Goal: Task Accomplishment & Management: Manage account settings

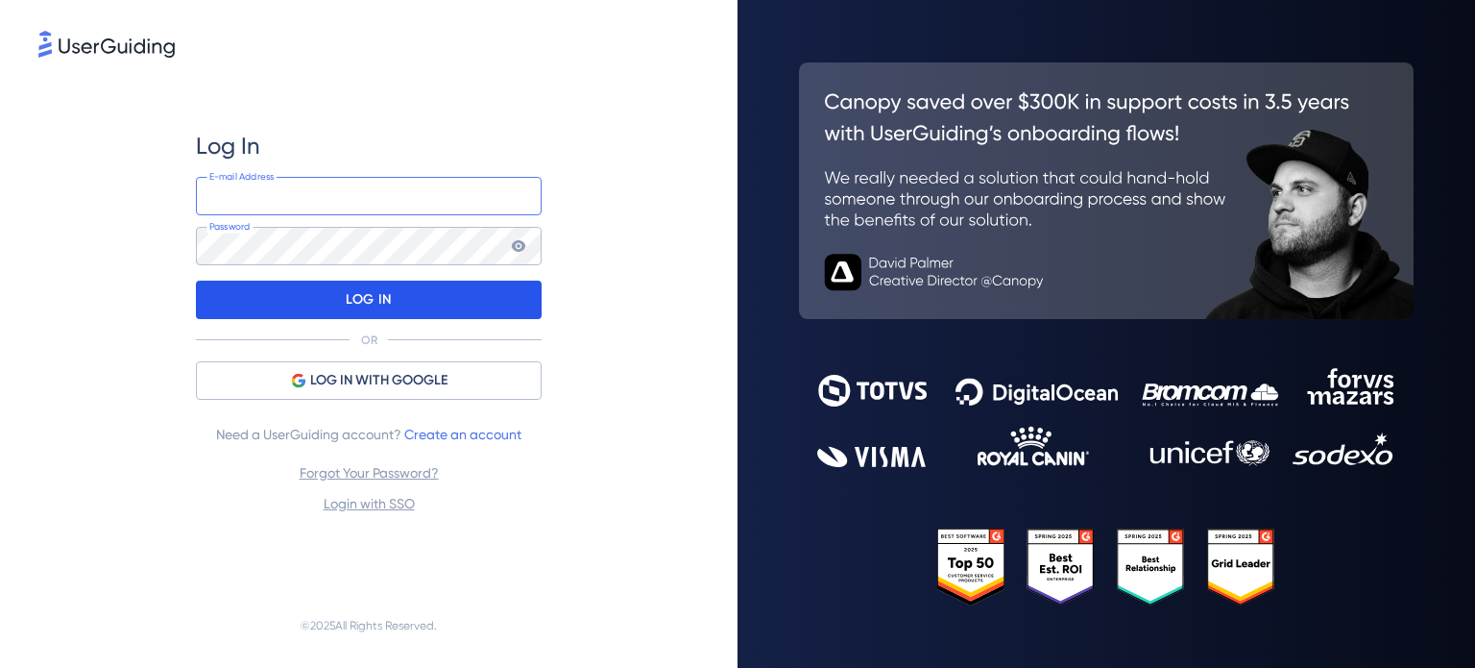
type input "[EMAIL_ADDRESS][DOMAIN_NAME]"
click at [385, 299] on p "LOG IN" at bounding box center [368, 299] width 45 height 31
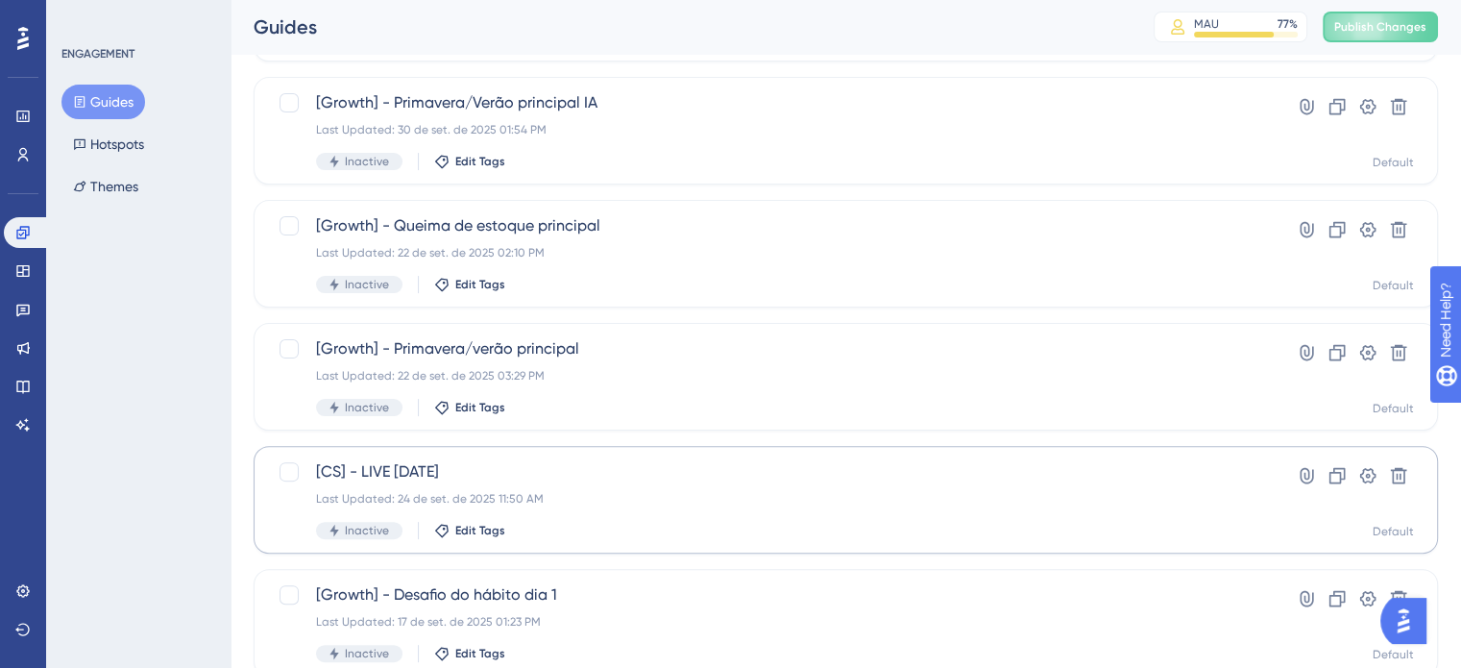
scroll to position [480, 0]
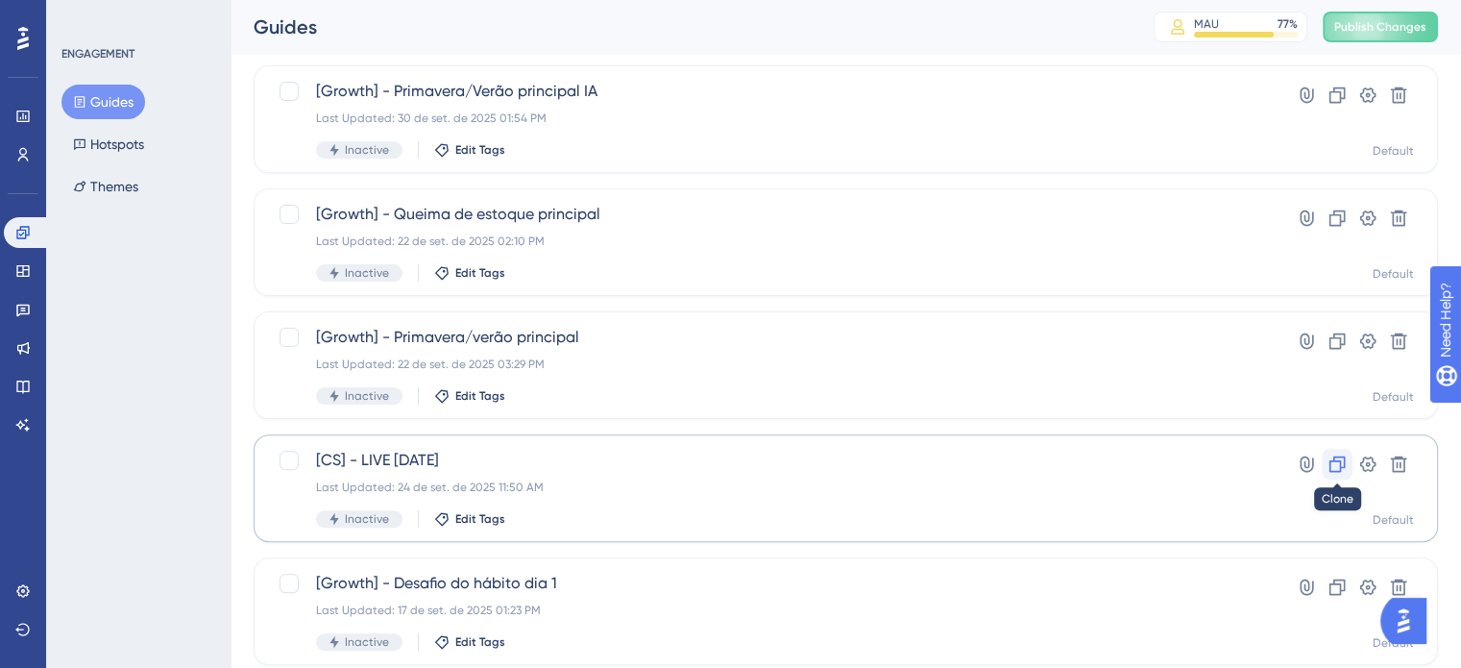
click at [1350, 466] on button at bounding box center [1337, 464] width 31 height 31
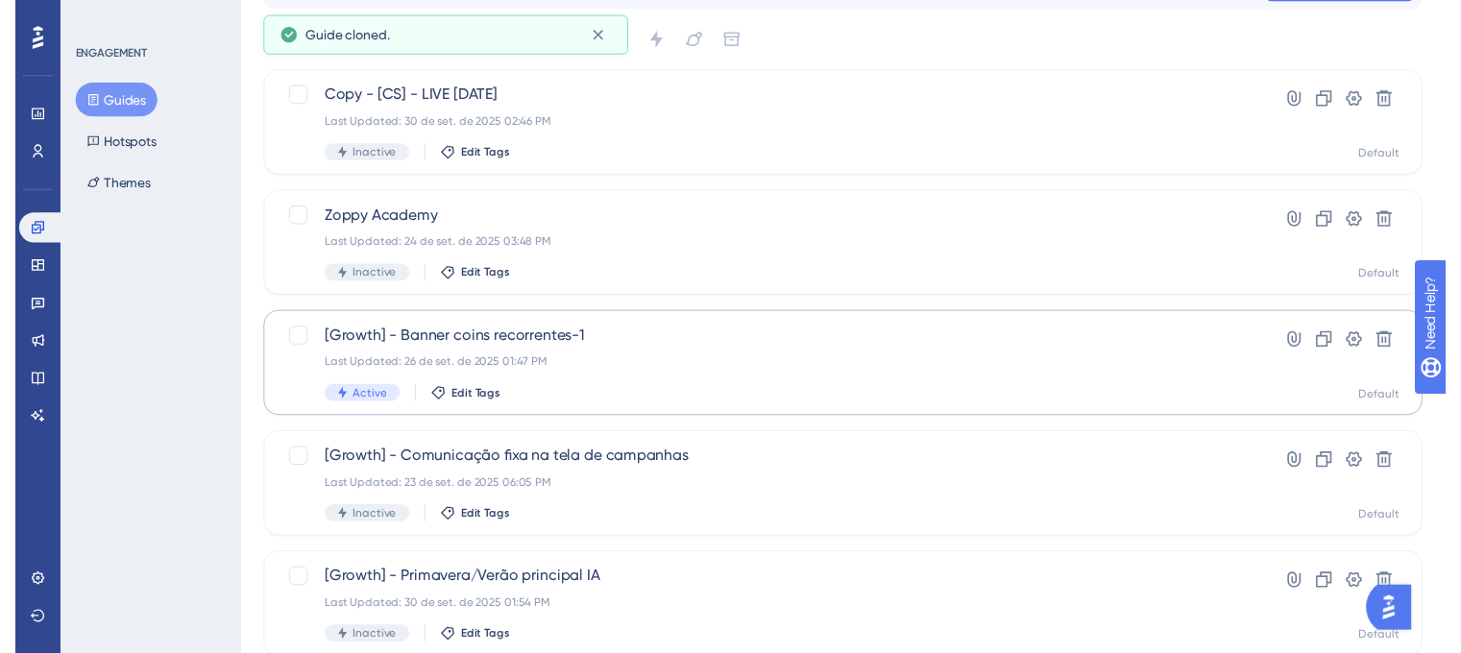
scroll to position [0, 0]
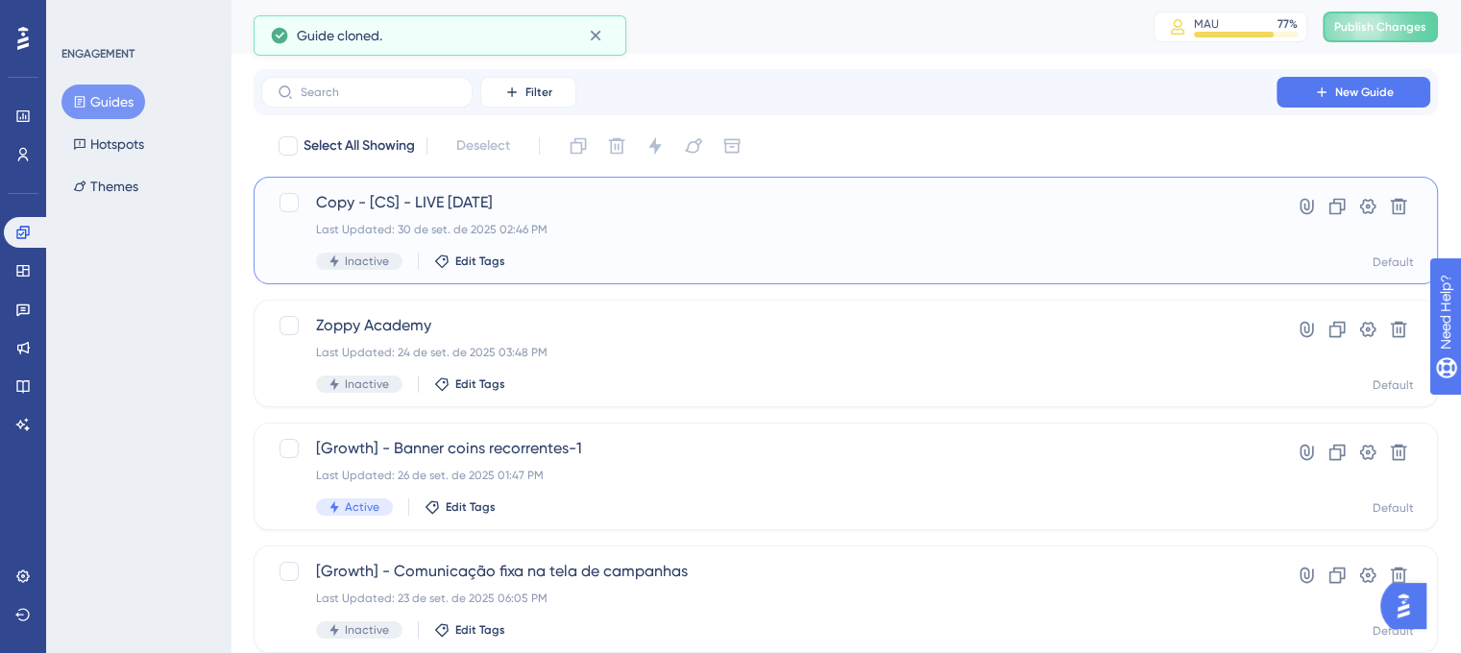
click at [655, 245] on div "Copy - [CS] - LIVE [DATE] Last Updated: 30 de set. de 2025 02:46 PM Inactive Ed…" at bounding box center [769, 230] width 906 height 79
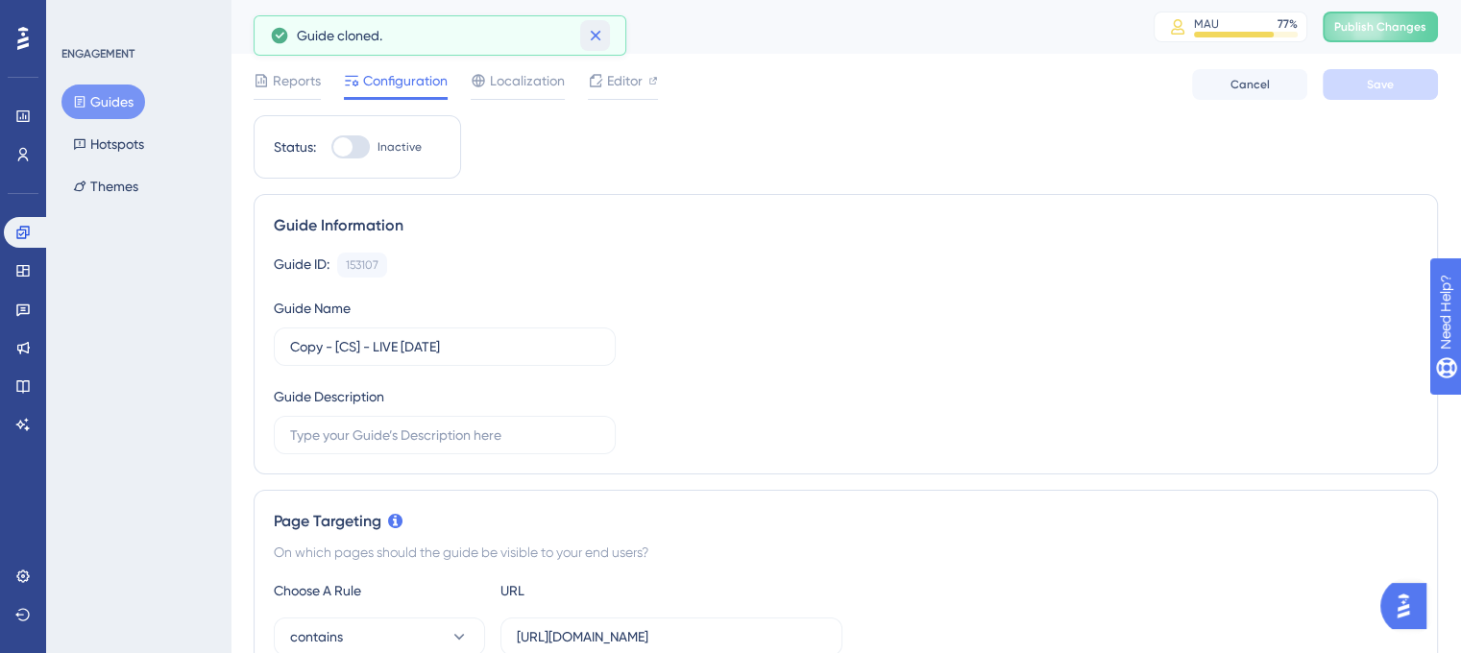
click at [593, 42] on icon at bounding box center [595, 35] width 19 height 19
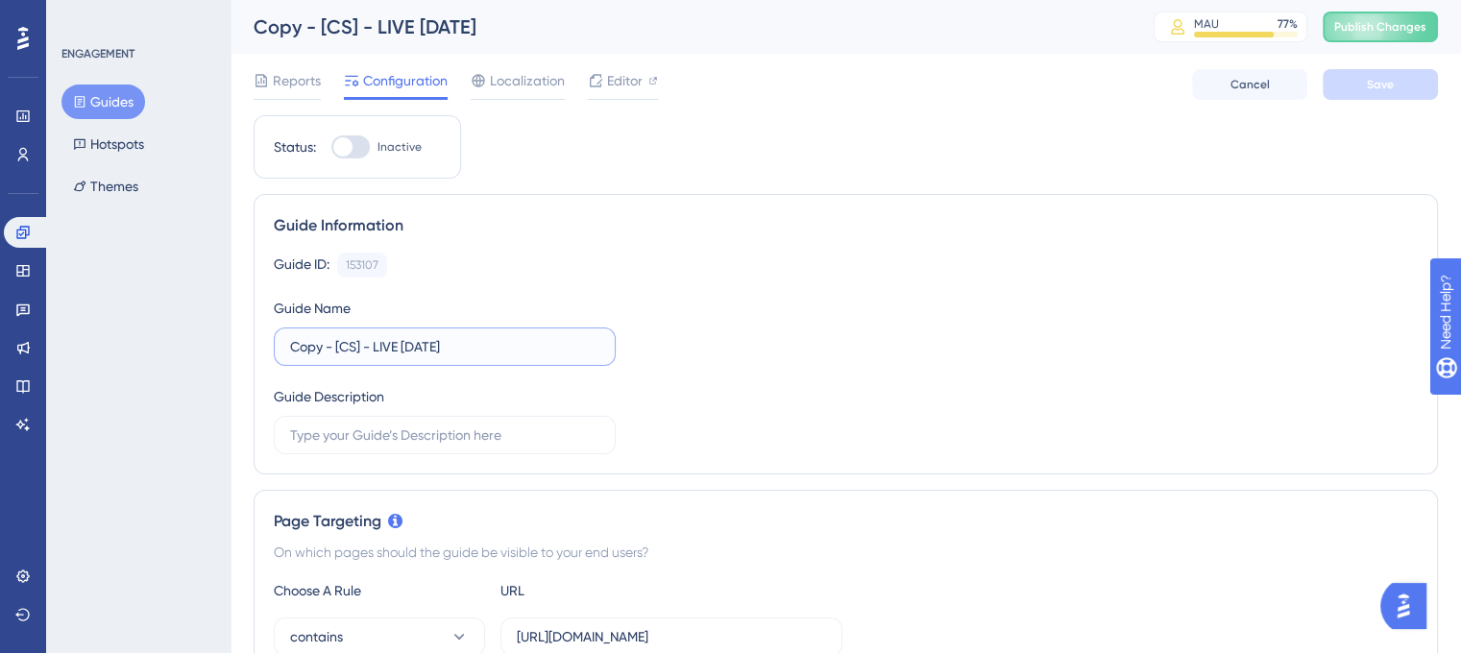
click at [324, 349] on input "Copy - [CS] - LIVE [DATE]" at bounding box center [444, 346] width 309 height 21
click at [363, 344] on input "[CS] - LIVE [DATE]" at bounding box center [444, 346] width 309 height 21
drag, startPoint x: 362, startPoint y: 344, endPoint x: 350, endPoint y: 348, distance: 13.1
click at [359, 345] on input "[CS] - LIVE [DATE]" at bounding box center [444, 346] width 309 height 21
type input "[CS] - LIVE [DATE]"
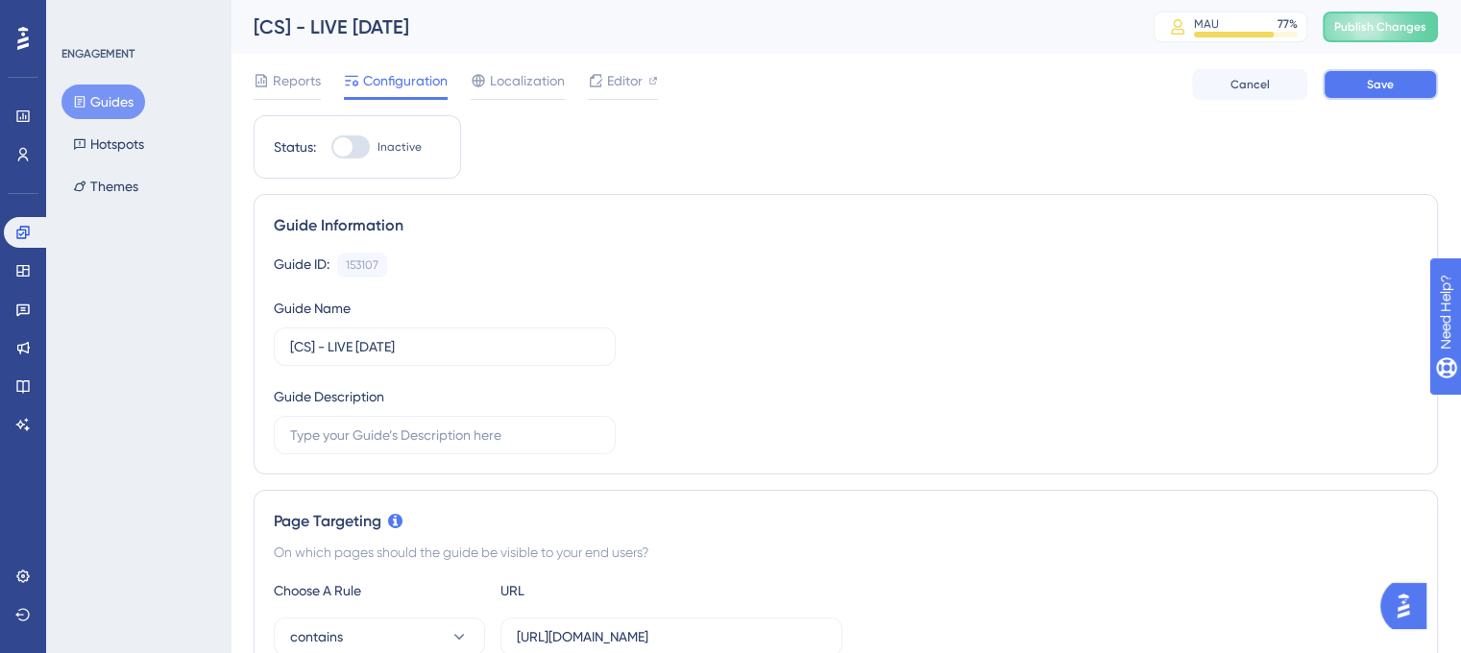
click at [1376, 77] on span "Save" at bounding box center [1380, 84] width 27 height 15
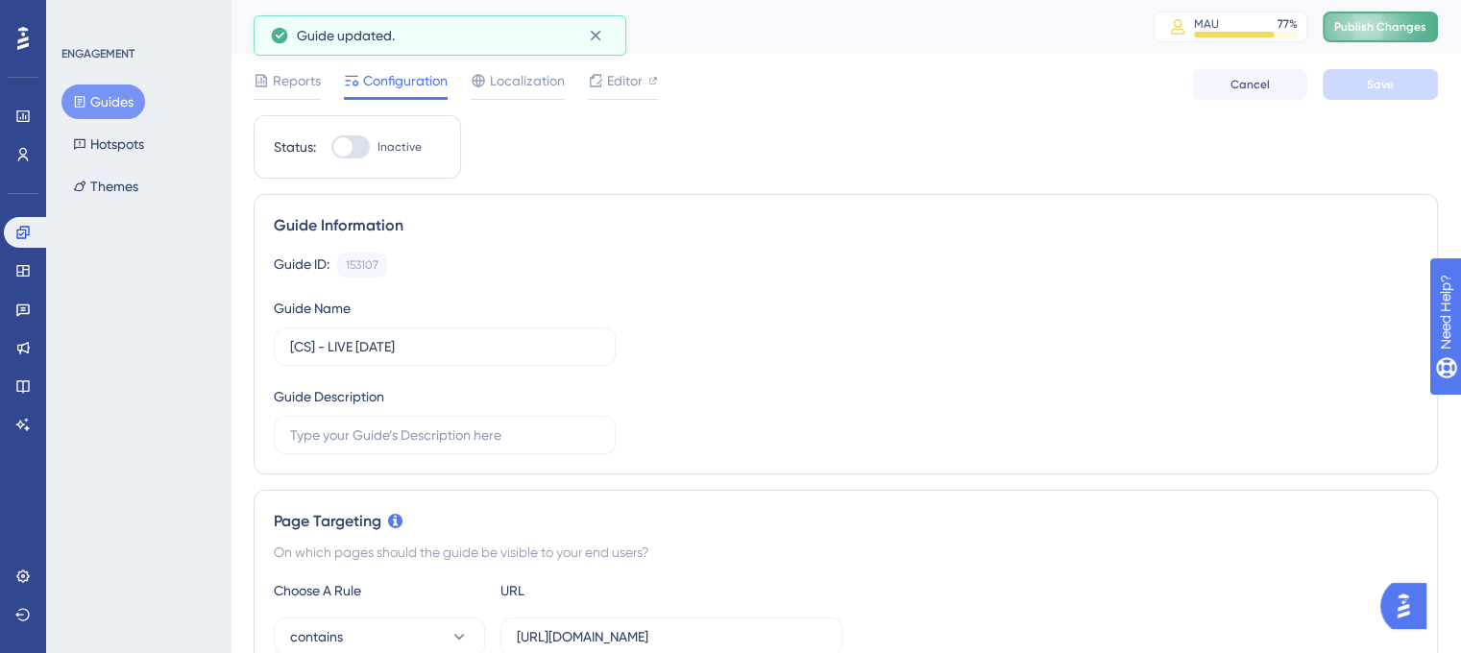
click at [1425, 31] on span "Publish Changes" at bounding box center [1380, 26] width 92 height 15
click at [610, 72] on span "Editor" at bounding box center [625, 80] width 36 height 23
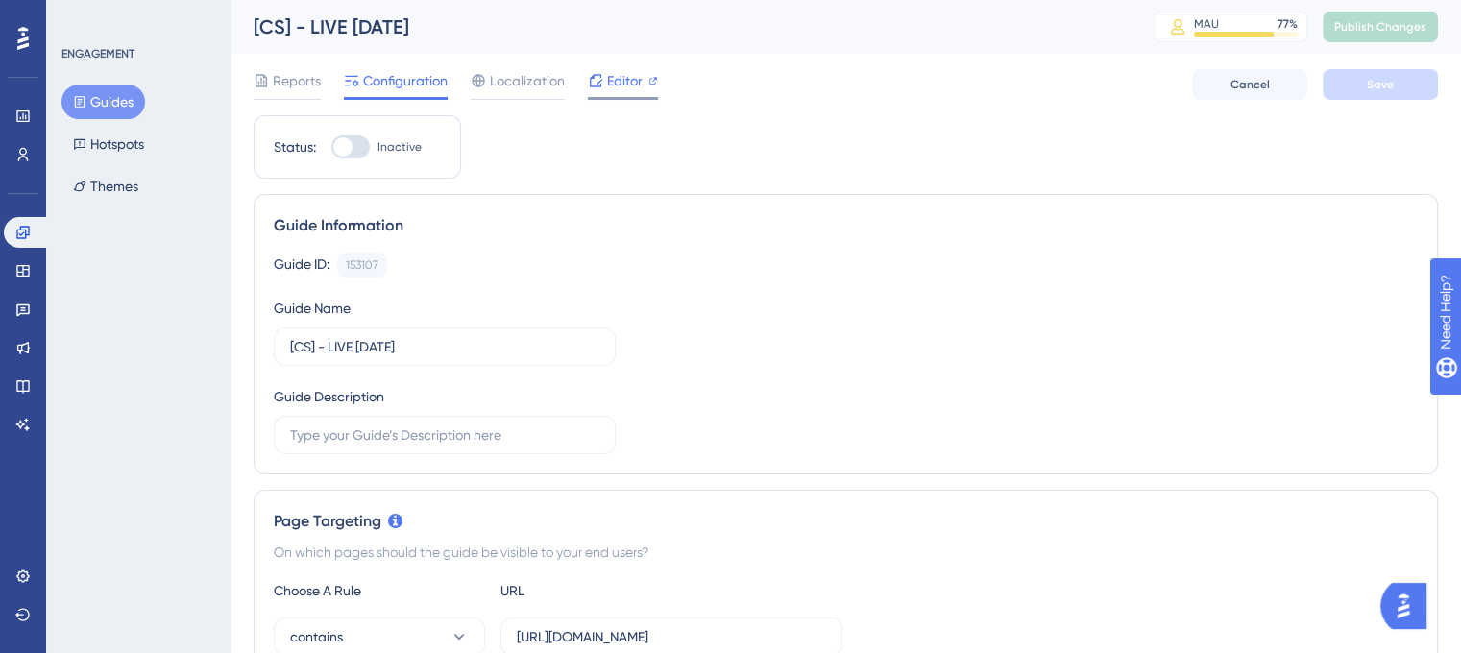
click at [615, 95] on div "Editor" at bounding box center [623, 84] width 70 height 31
click at [351, 143] on div at bounding box center [342, 146] width 19 height 19
click at [331, 147] on input "Inactive" at bounding box center [330, 147] width 1 height 1
checkbox input "true"
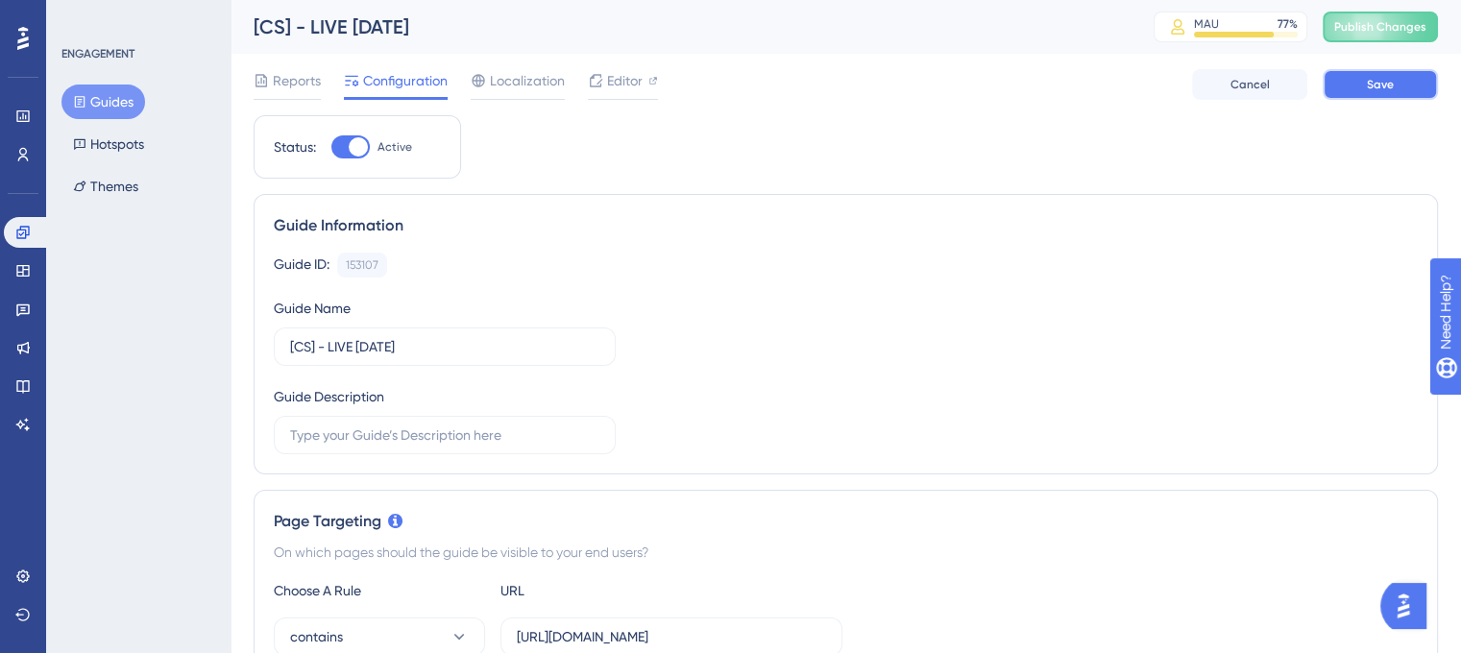
click at [1405, 90] on button "Save" at bounding box center [1380, 84] width 115 height 31
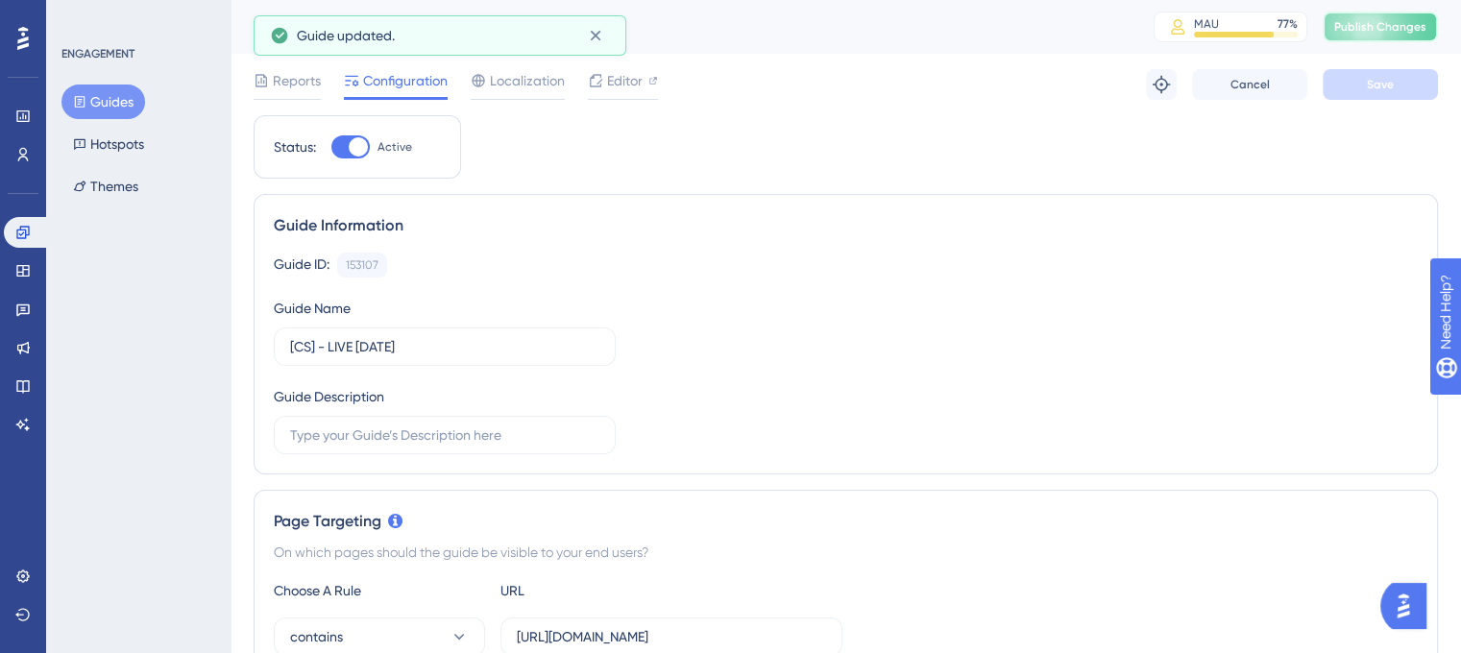
click at [1426, 27] on span "Publish Changes" at bounding box center [1380, 26] width 92 height 15
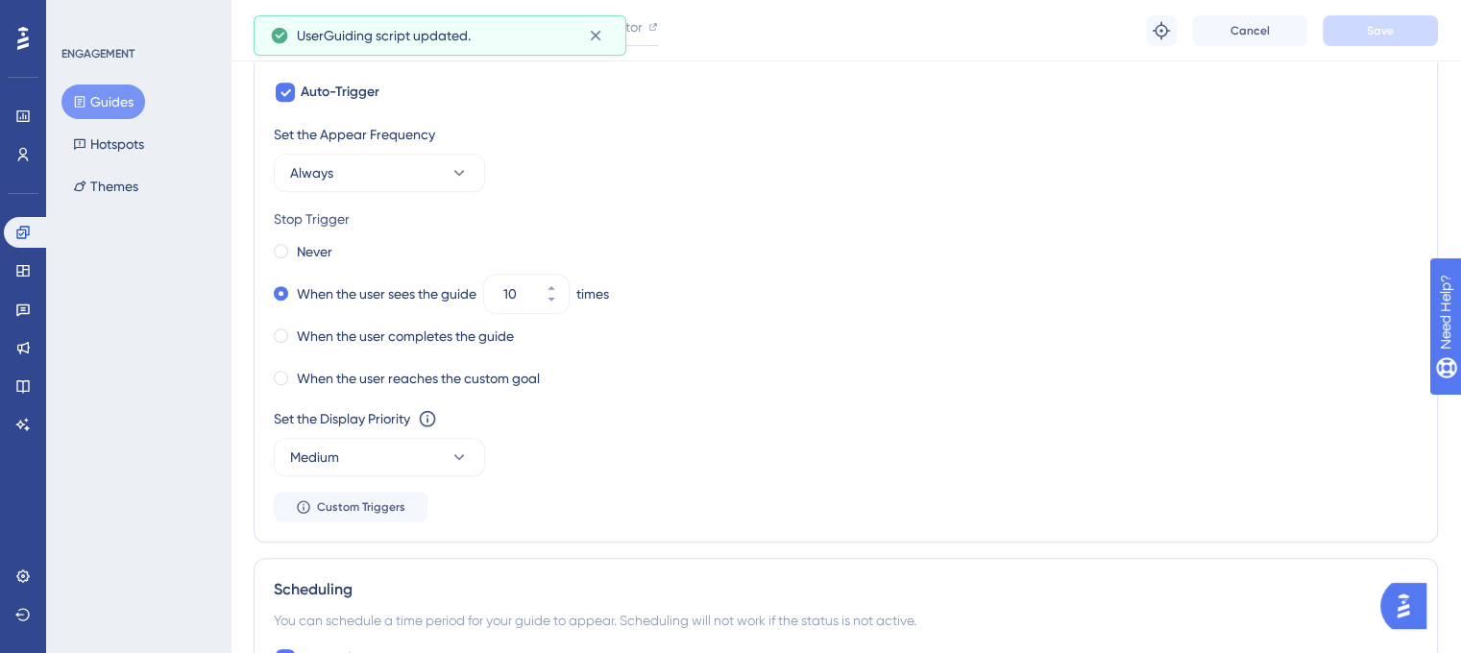
scroll to position [960, 0]
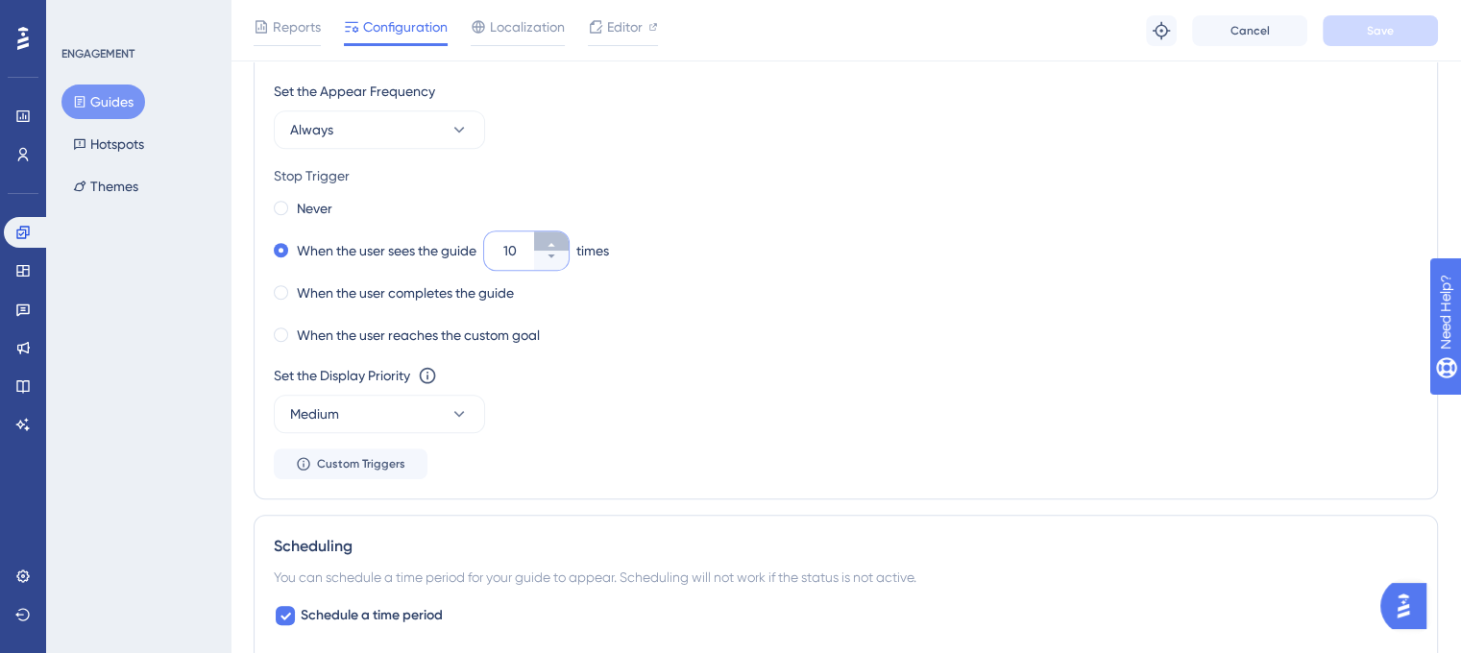
click at [569, 242] on button "10" at bounding box center [551, 240] width 35 height 19
click at [569, 242] on button "11" at bounding box center [551, 240] width 35 height 19
click at [567, 242] on button "12" at bounding box center [551, 240] width 35 height 19
click at [567, 242] on button "13" at bounding box center [551, 240] width 35 height 19
click at [567, 242] on button "14" at bounding box center [551, 240] width 35 height 19
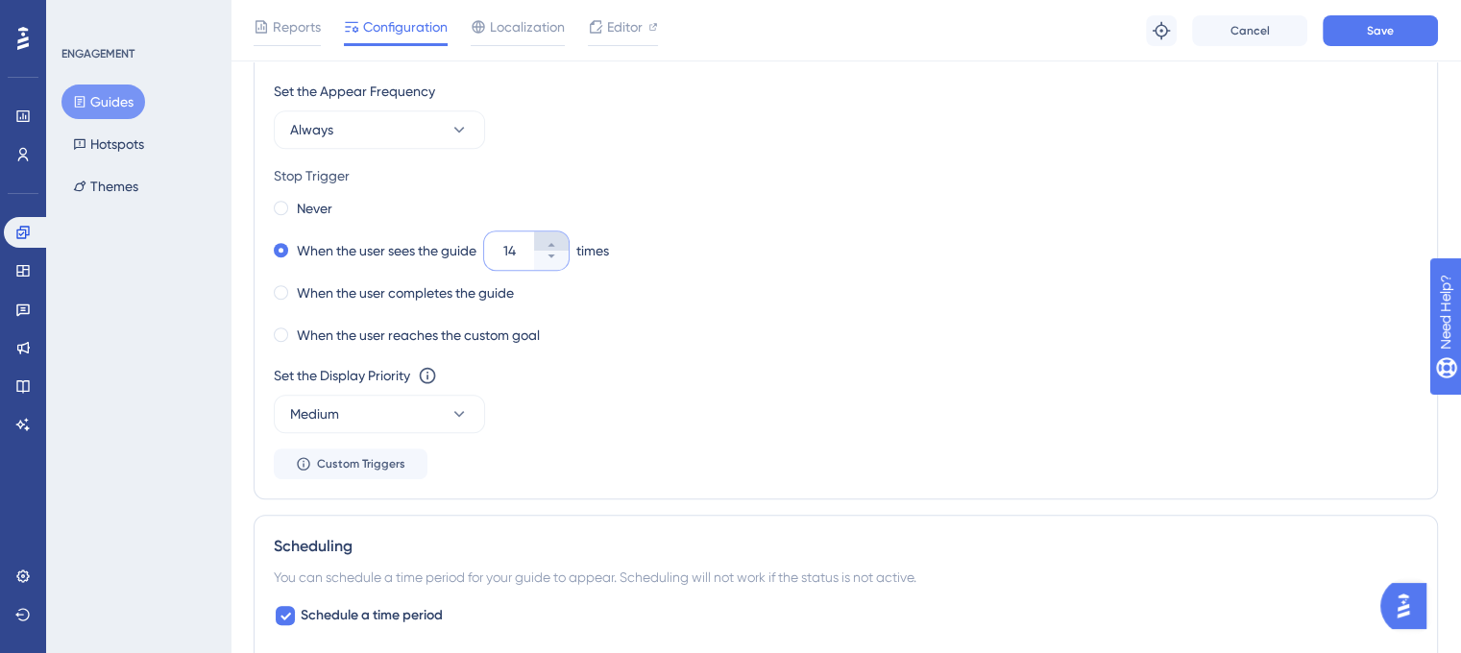
type input "15"
click at [1375, 26] on span "Save" at bounding box center [1380, 30] width 27 height 15
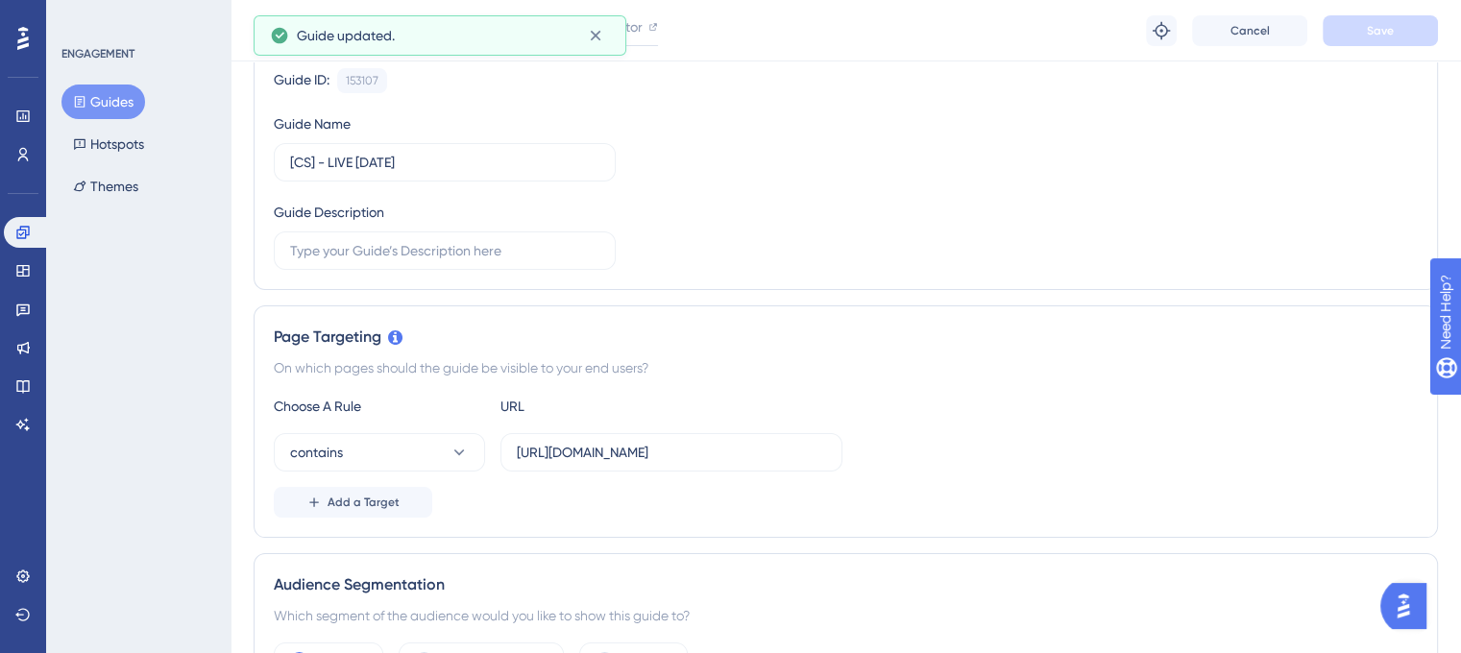
scroll to position [0, 0]
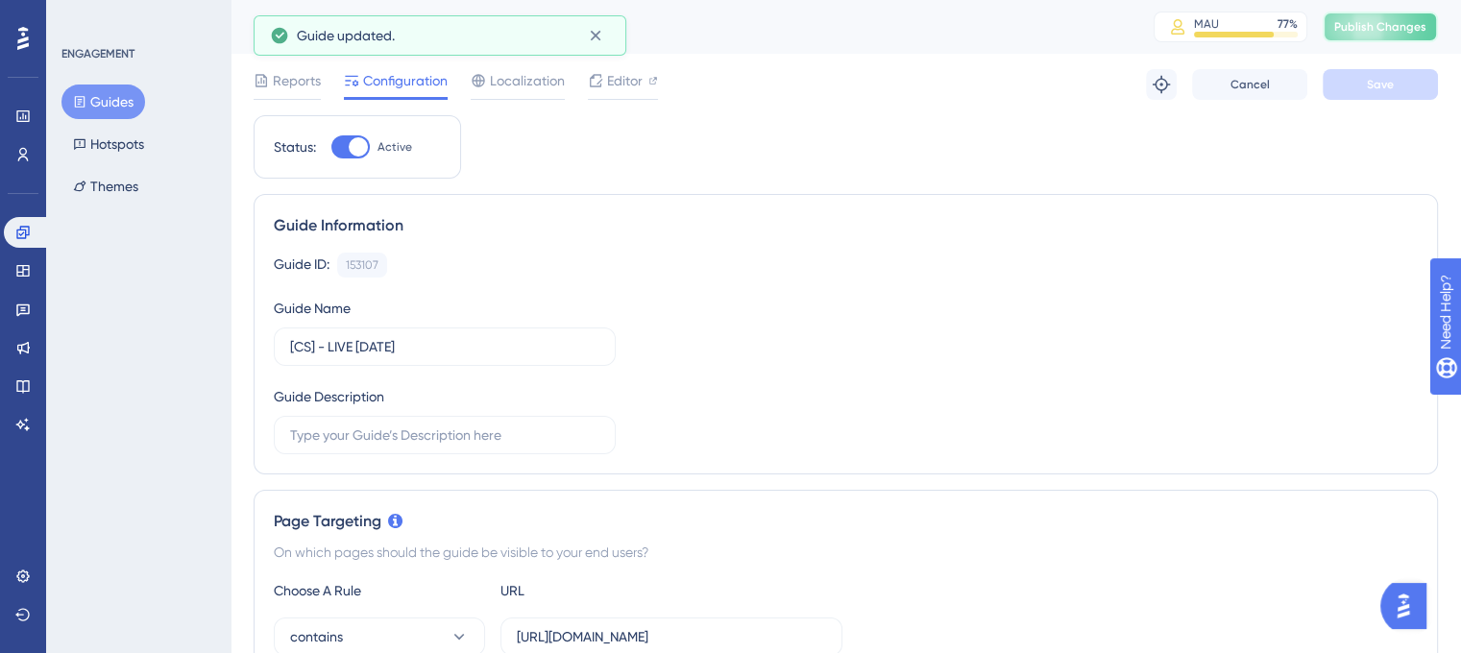
click at [1393, 36] on button "Publish Changes" at bounding box center [1380, 27] width 115 height 31
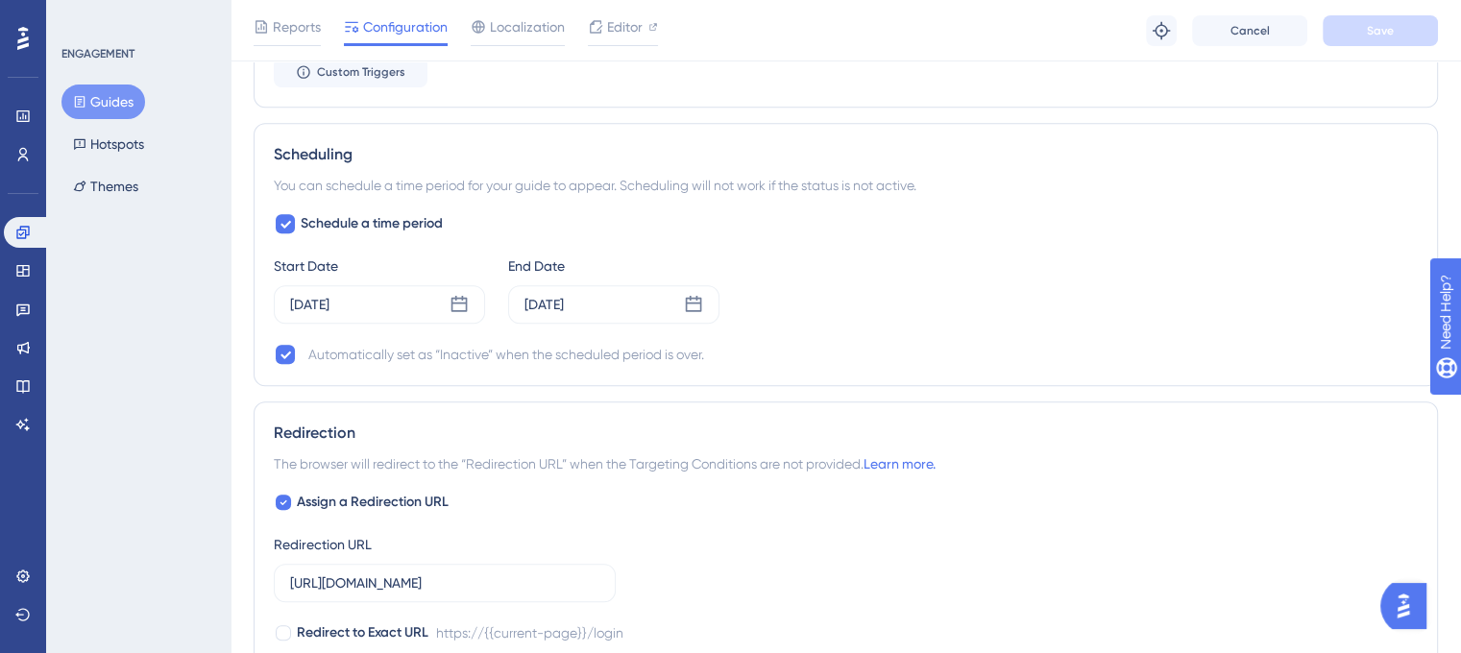
scroll to position [1335, 0]
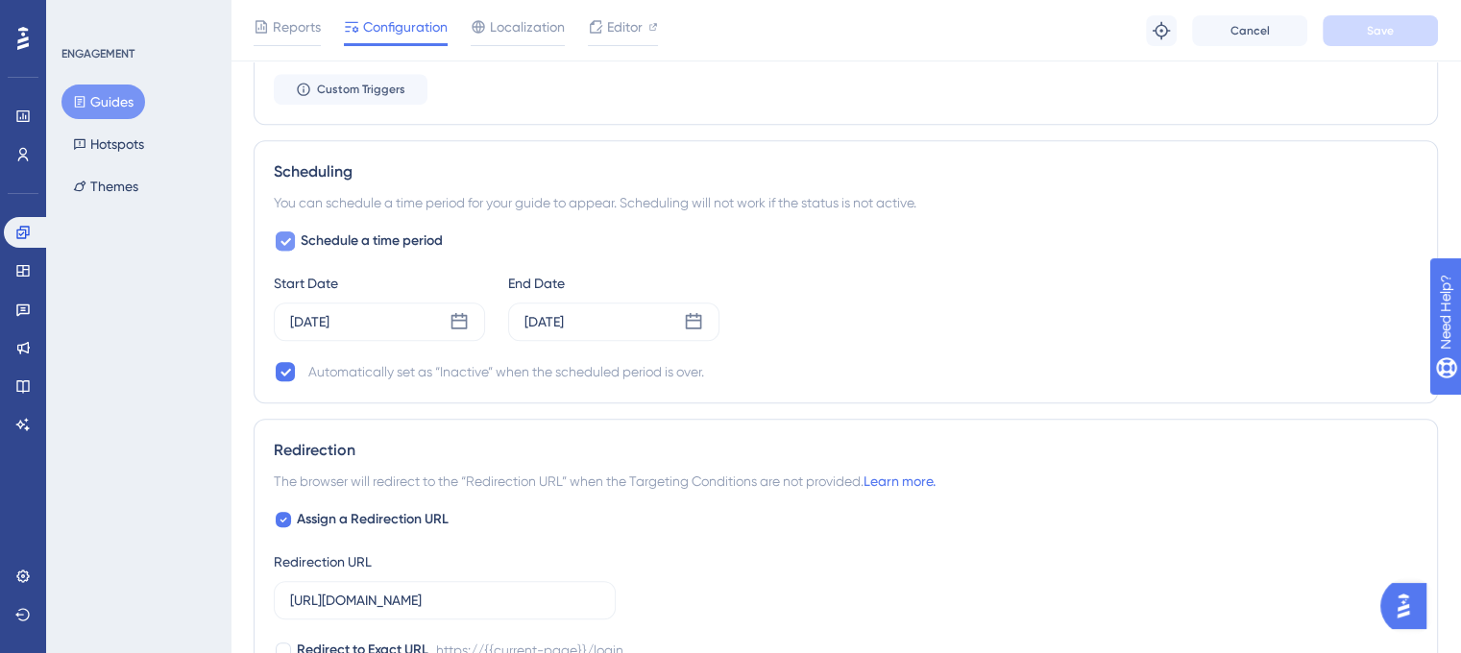
click at [299, 237] on label "Schedule a time period" at bounding box center [358, 241] width 169 height 23
checkbox input "false"
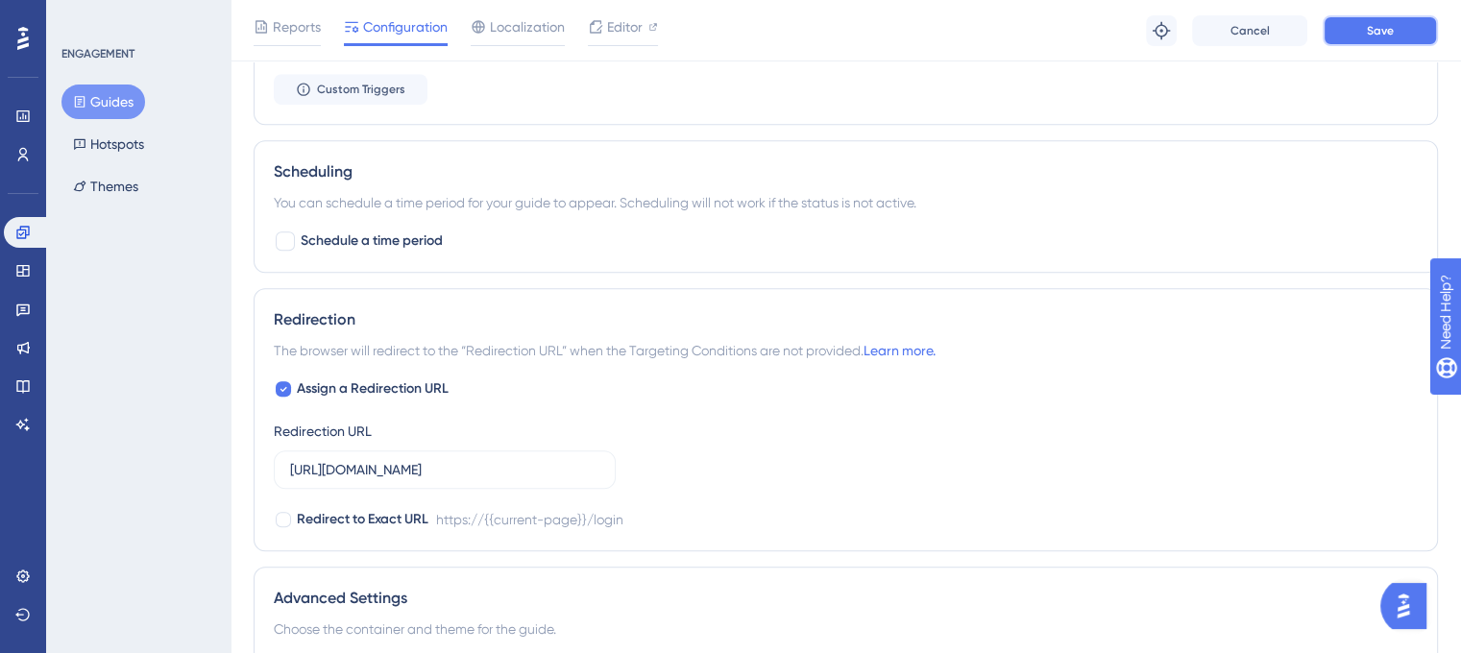
click at [1381, 37] on button "Save" at bounding box center [1380, 30] width 115 height 31
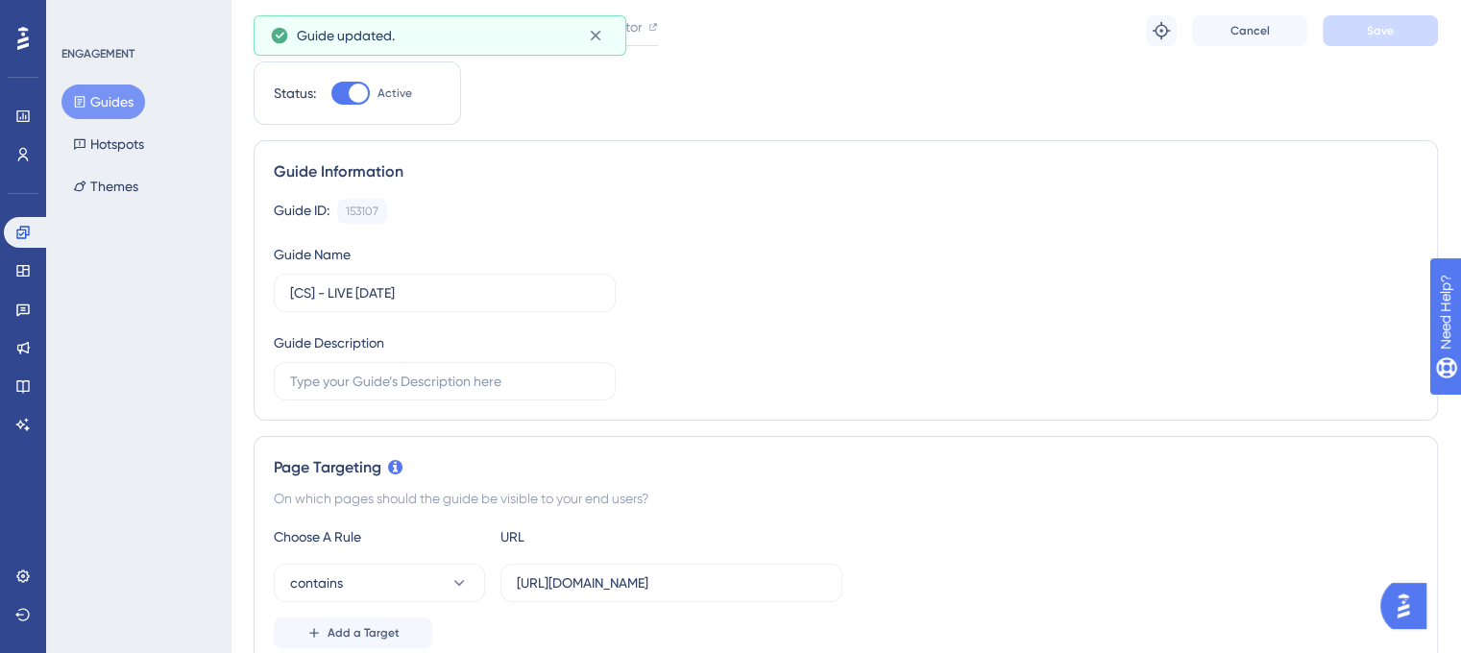
scroll to position [0, 0]
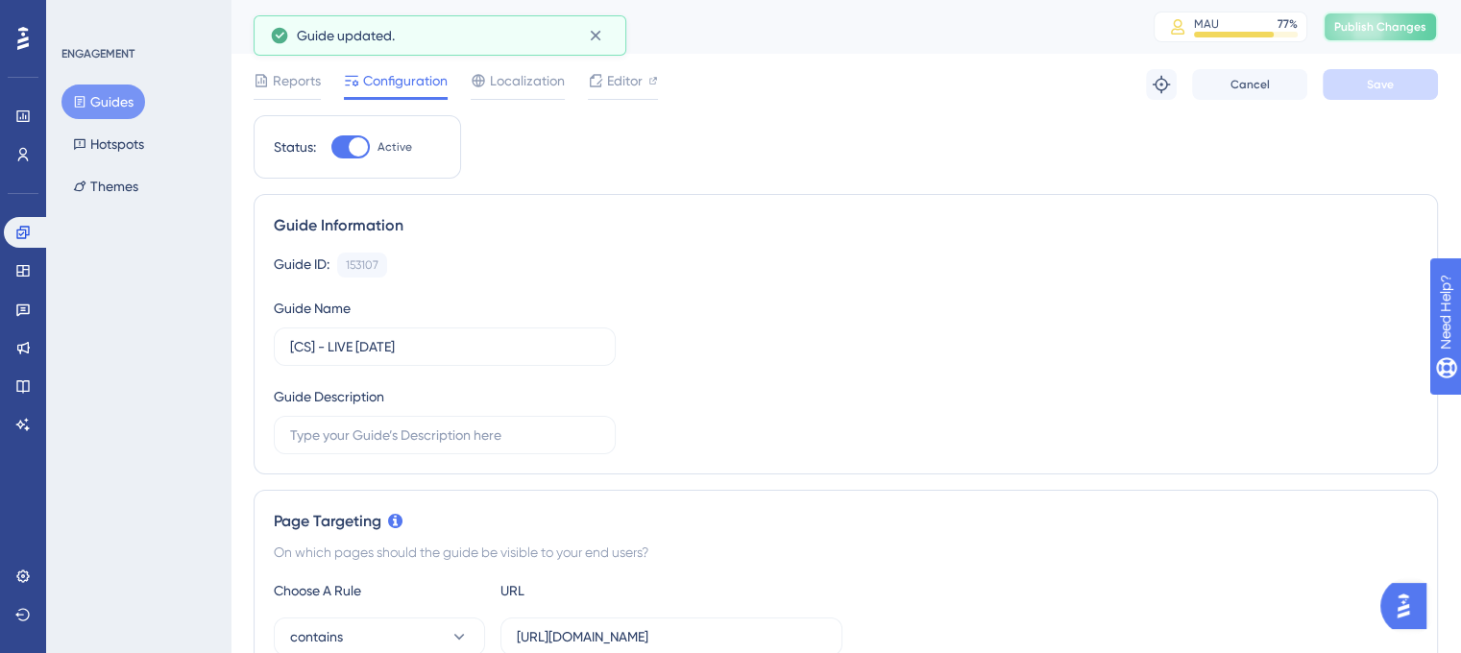
click at [1399, 27] on span "Publish Changes" at bounding box center [1380, 26] width 92 height 15
